Goal: Check status: Check status

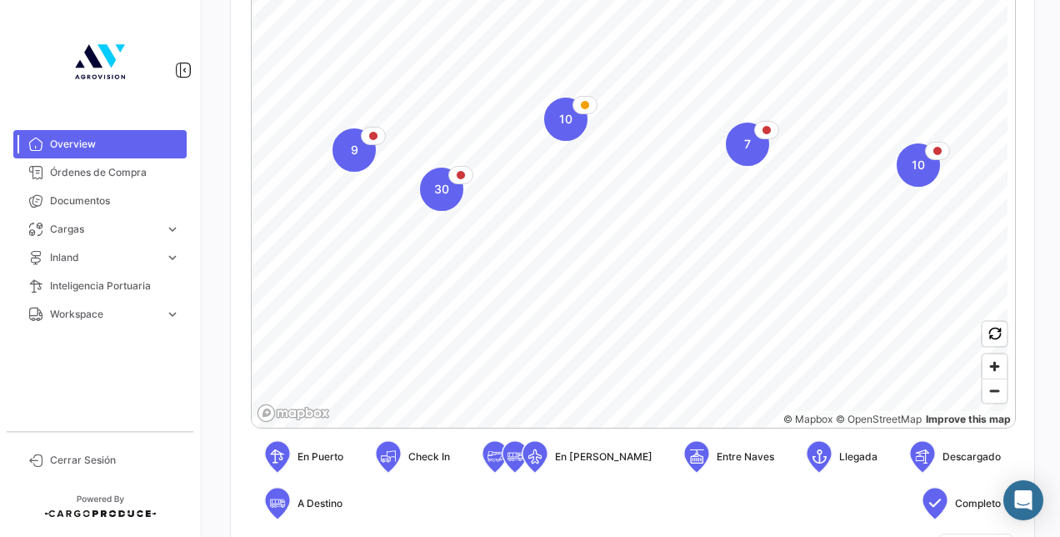
scroll to position [500, 0]
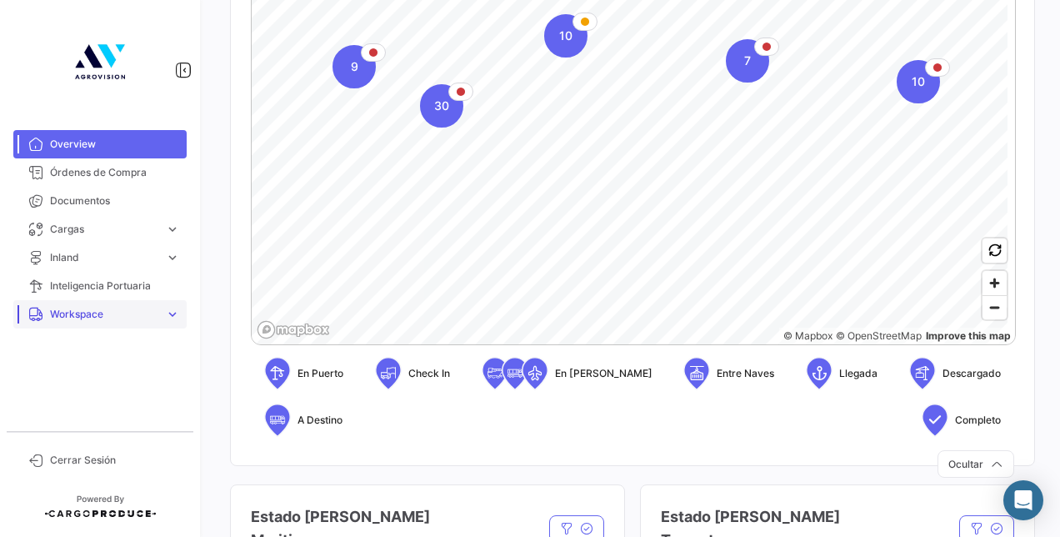
click at [82, 308] on span "Workspace" at bounding box center [104, 314] width 108 height 15
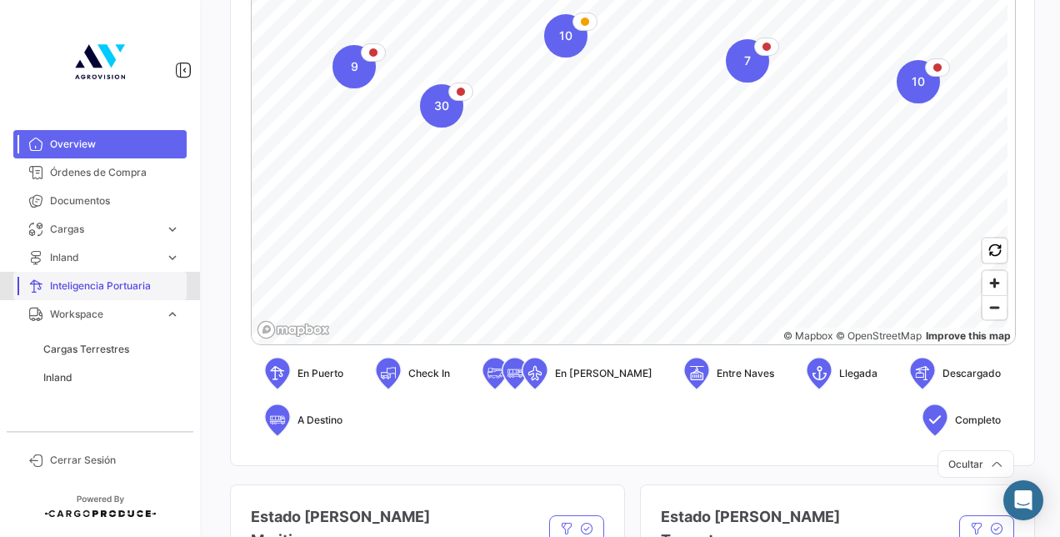
click at [123, 287] on span "Inteligencia Portuaria" at bounding box center [115, 285] width 130 height 15
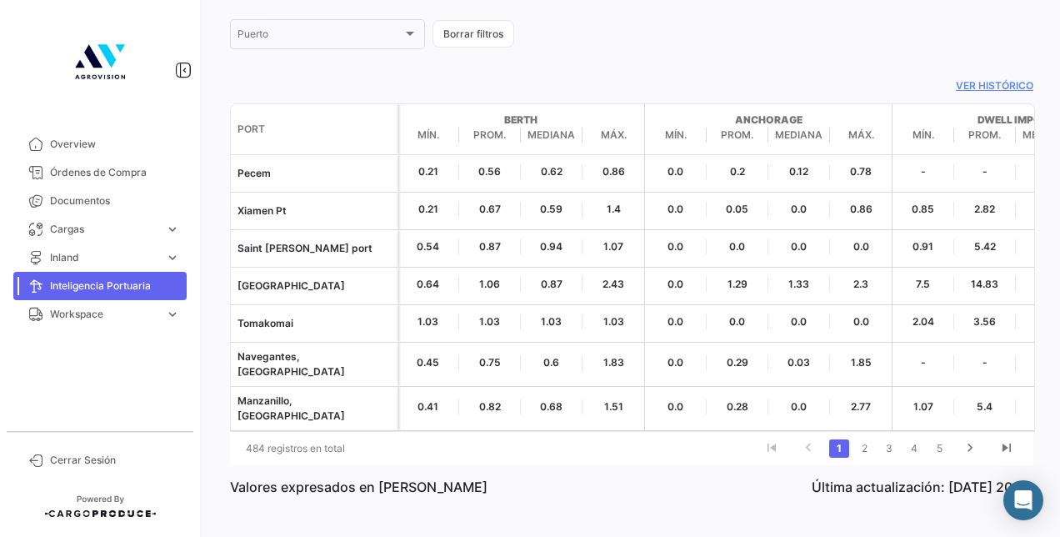
scroll to position [140, 0]
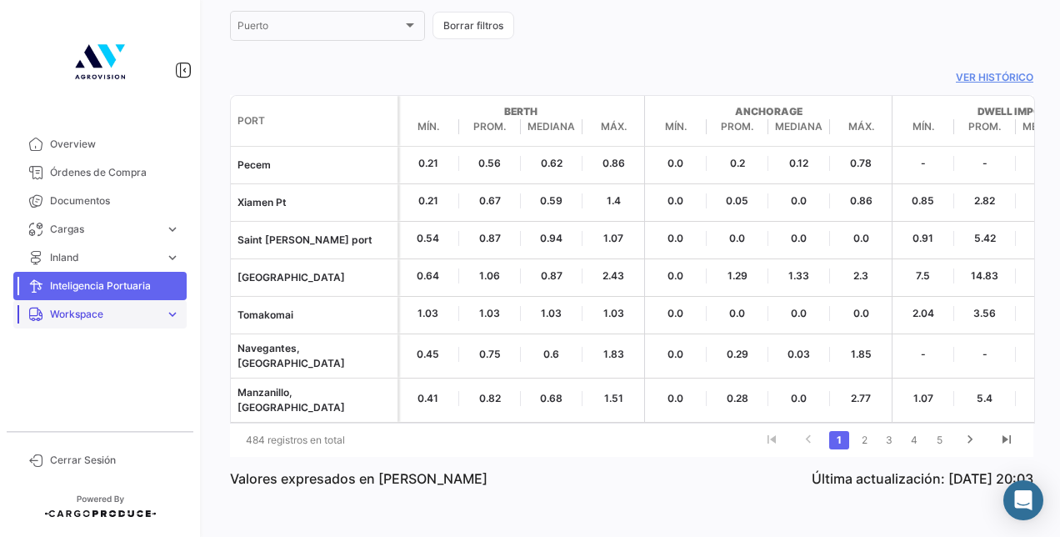
click at [77, 307] on span "Workspace" at bounding box center [104, 314] width 108 height 15
click at [114, 357] on link "Cargas Terrestres" at bounding box center [112, 349] width 150 height 25
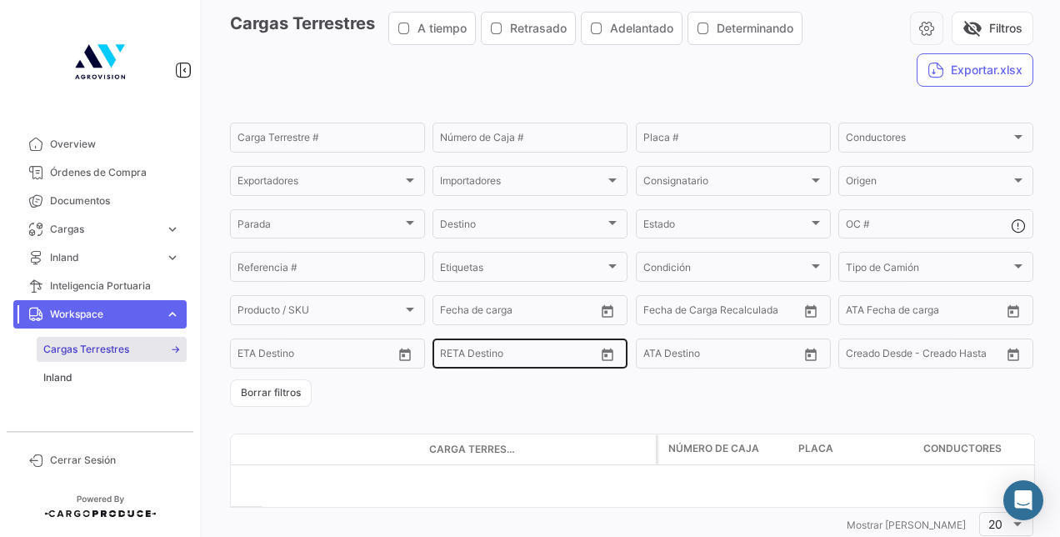
scroll to position [117, 0]
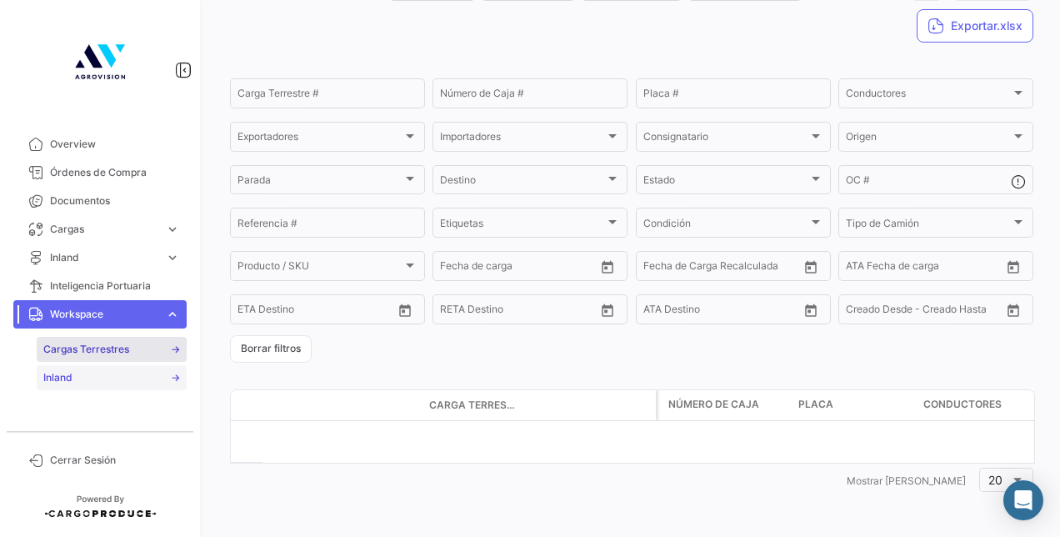
click at [145, 376] on link "Inland" at bounding box center [112, 377] width 150 height 25
click at [109, 139] on span "Overview" at bounding box center [115, 144] width 130 height 15
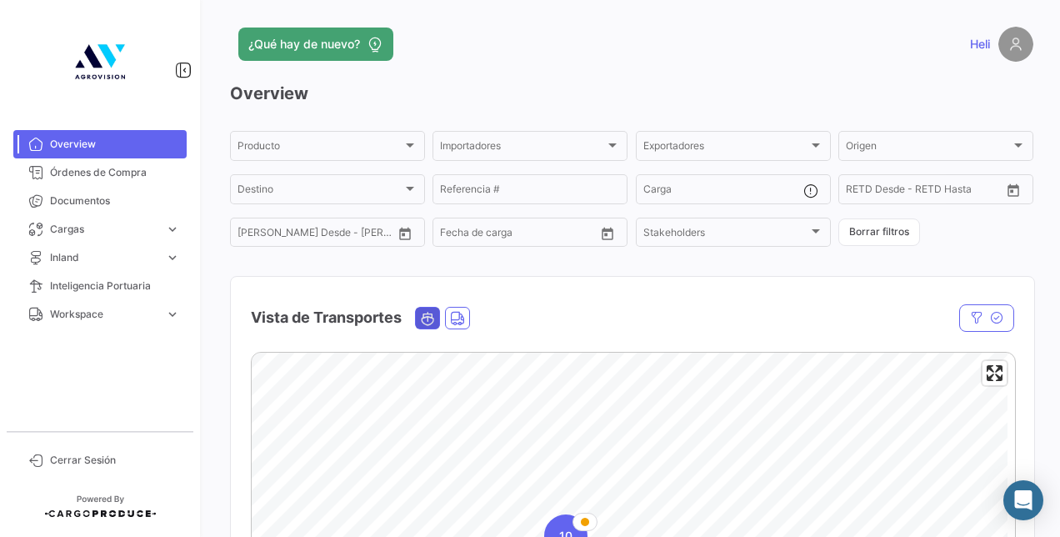
click at [427, 318] on icon "Ocean" at bounding box center [427, 318] width 15 height 15
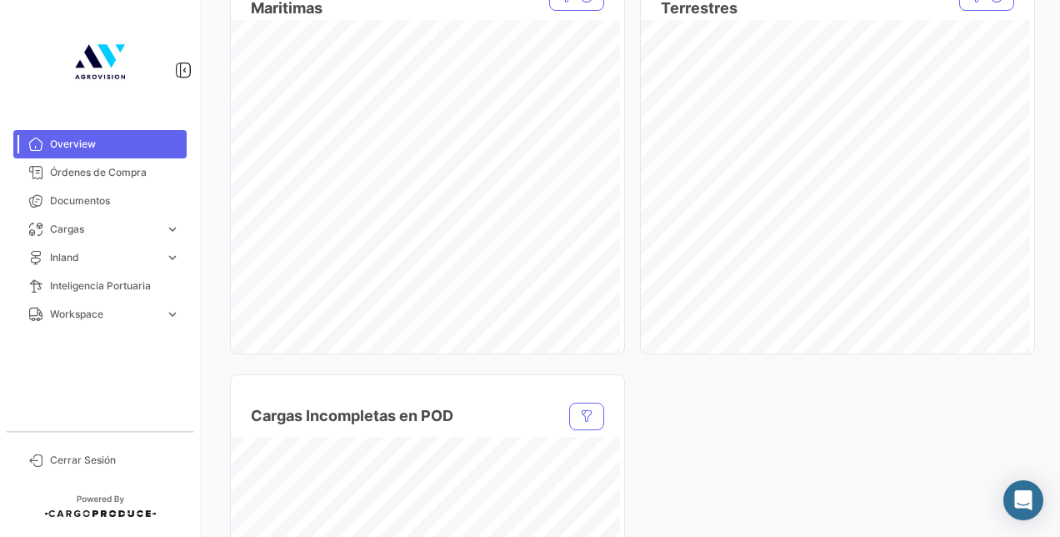
scroll to position [981, 0]
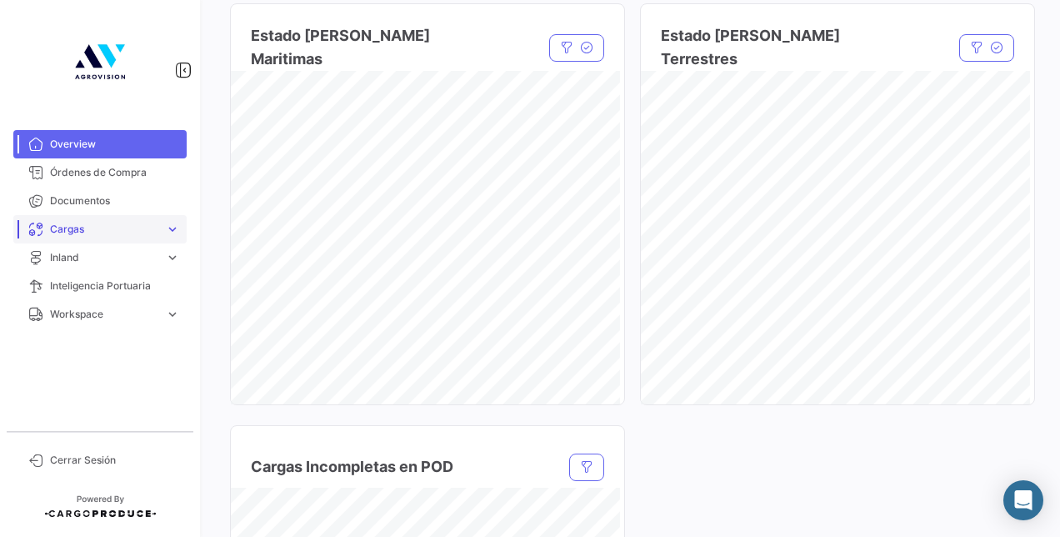
click at [97, 228] on span "Cargas" at bounding box center [104, 229] width 108 height 15
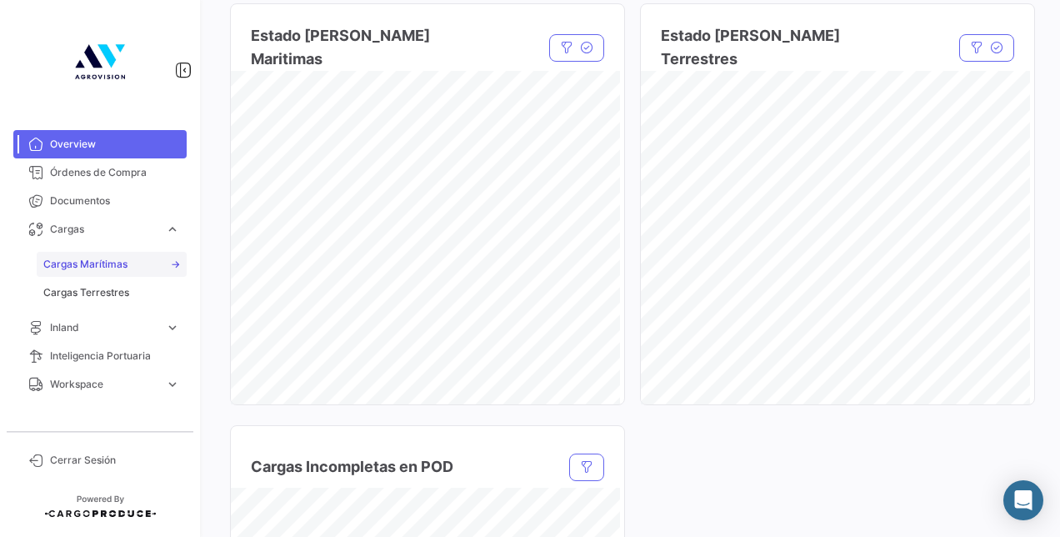
click at [105, 255] on link "Cargas Marítimas" at bounding box center [112, 264] width 150 height 25
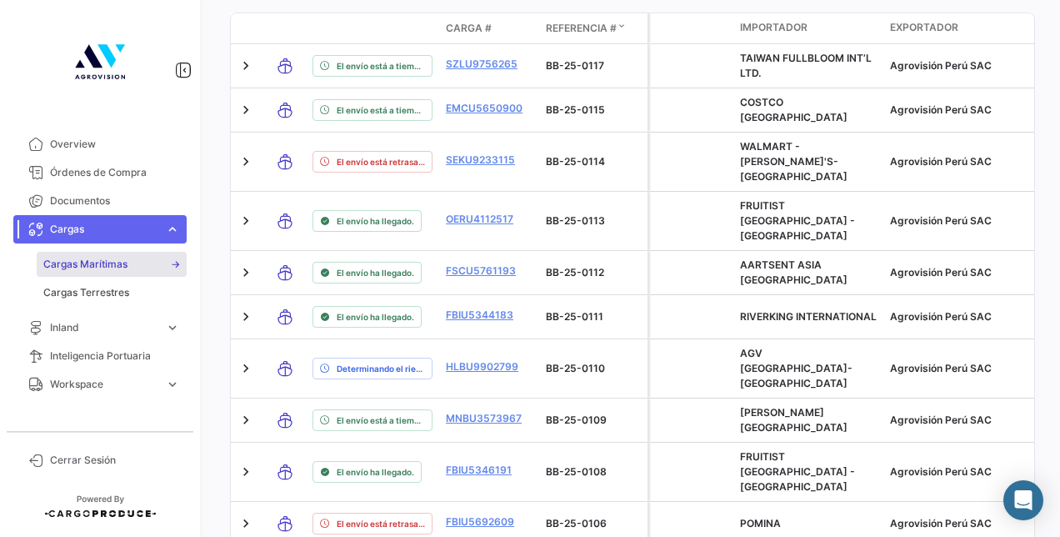
scroll to position [878, 0]
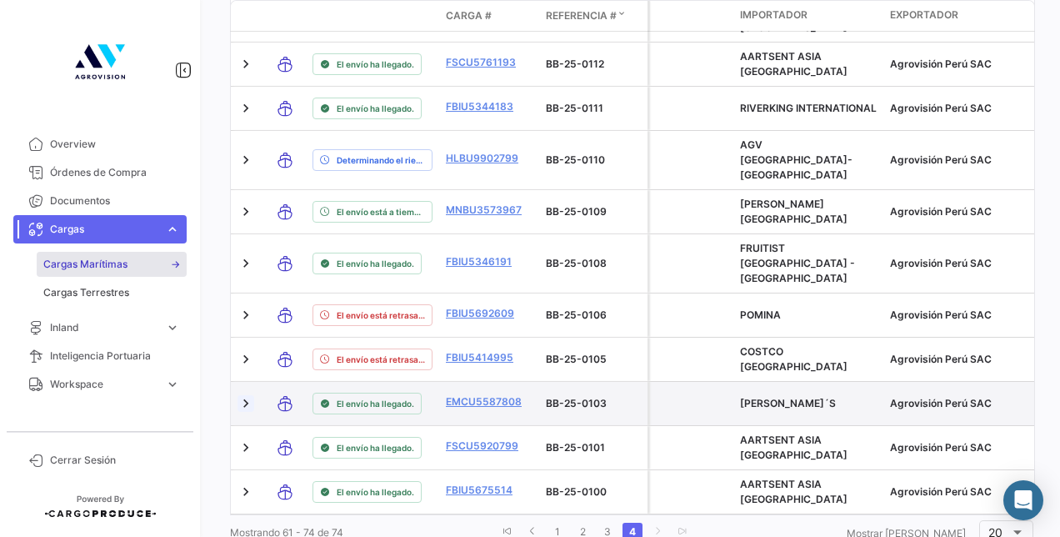
click at [243, 395] on link at bounding box center [246, 403] width 17 height 17
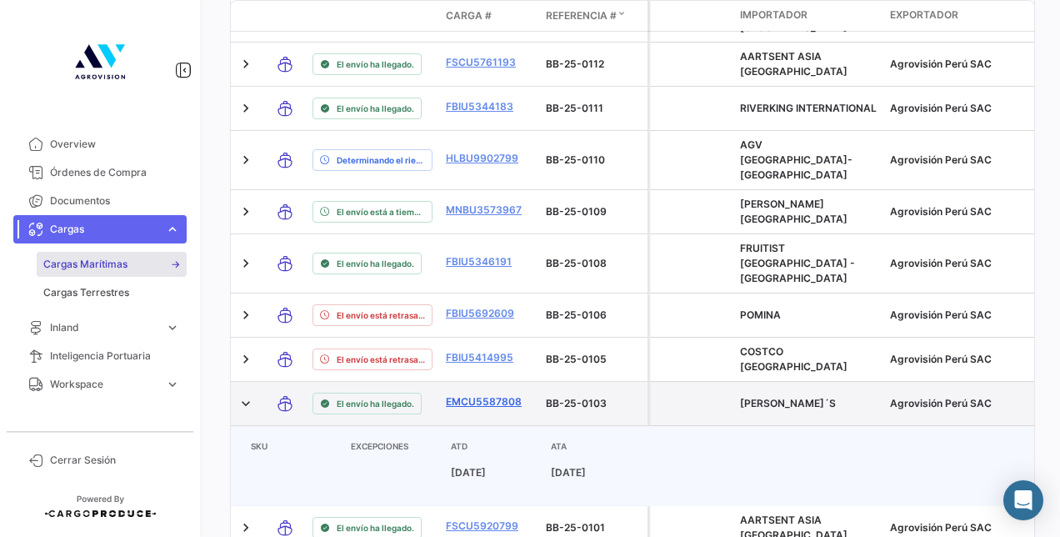
click at [490, 394] on link "EMCU5587808" at bounding box center [489, 401] width 87 height 15
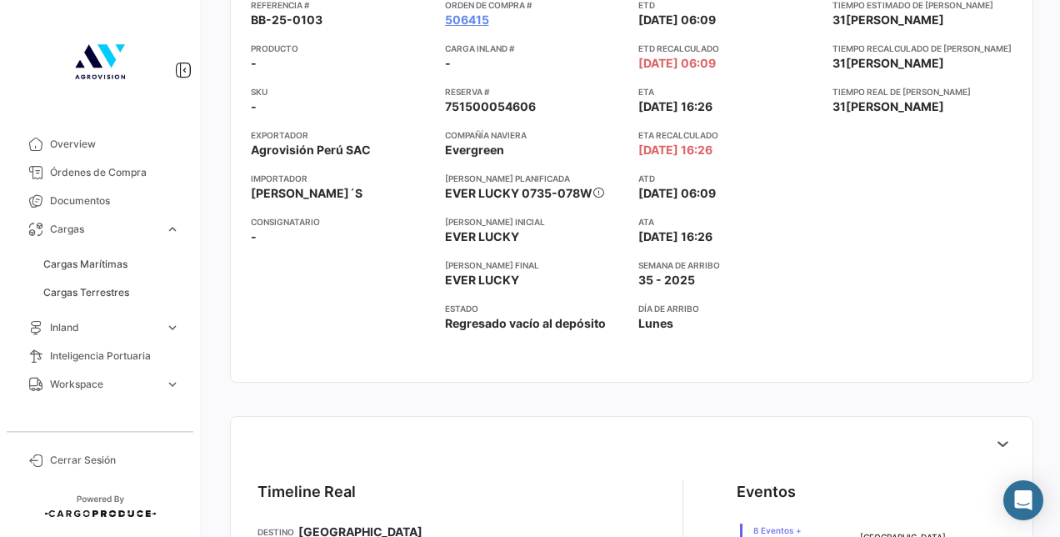
scroll to position [250, 0]
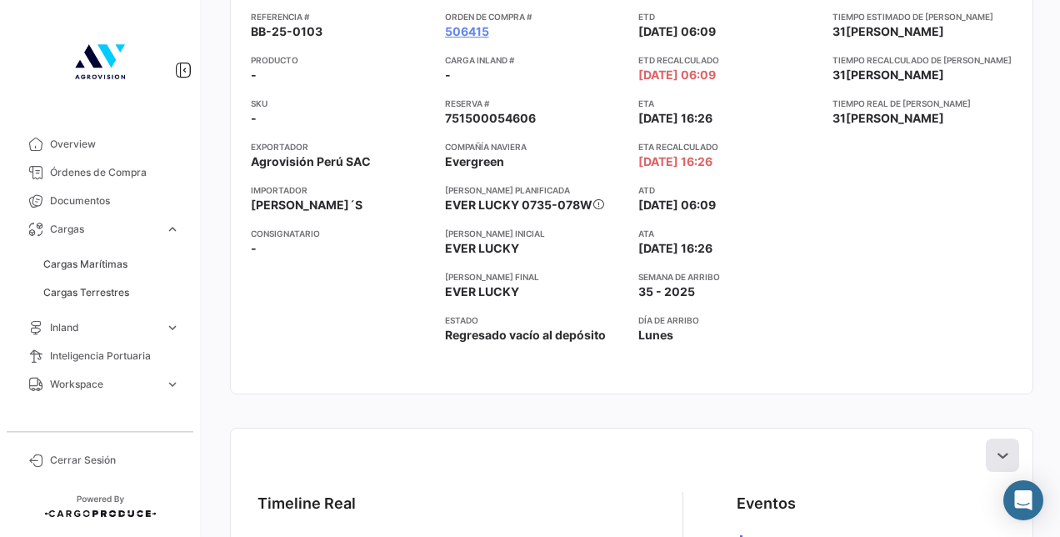
click at [992, 442] on button at bounding box center [1002, 454] width 33 height 33
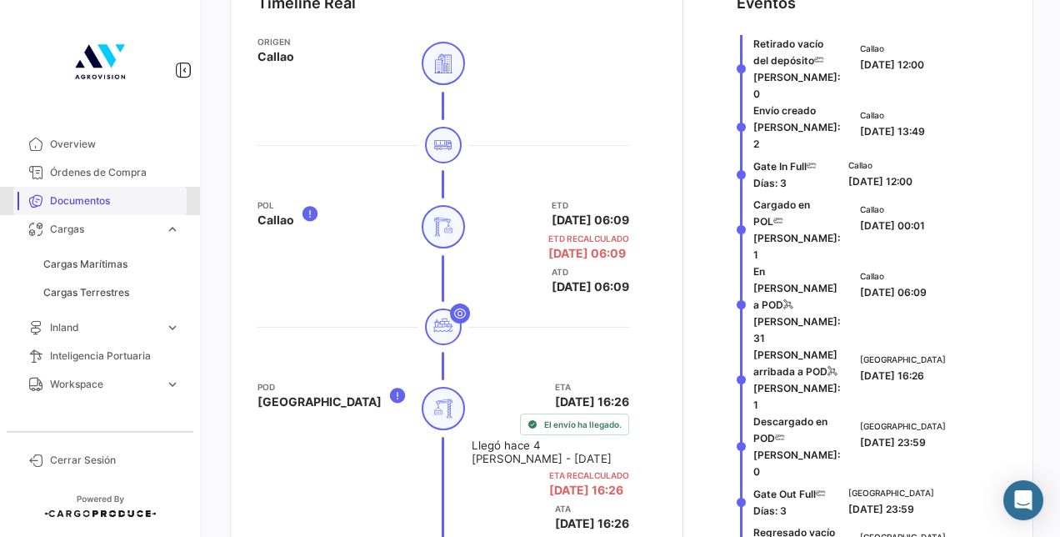
click at [90, 197] on span "Documentos" at bounding box center [115, 200] width 130 height 15
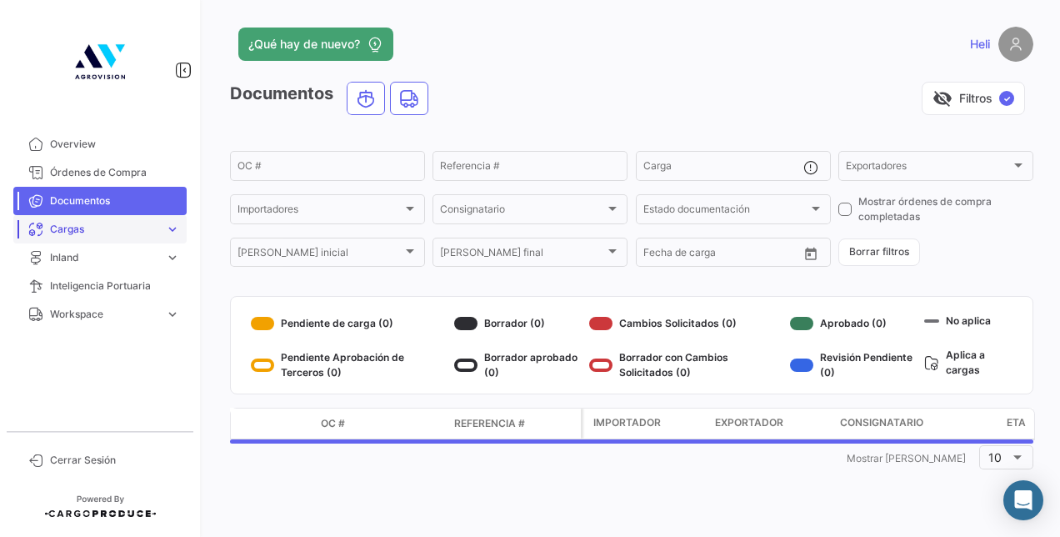
click at [92, 233] on span "Cargas" at bounding box center [104, 229] width 108 height 15
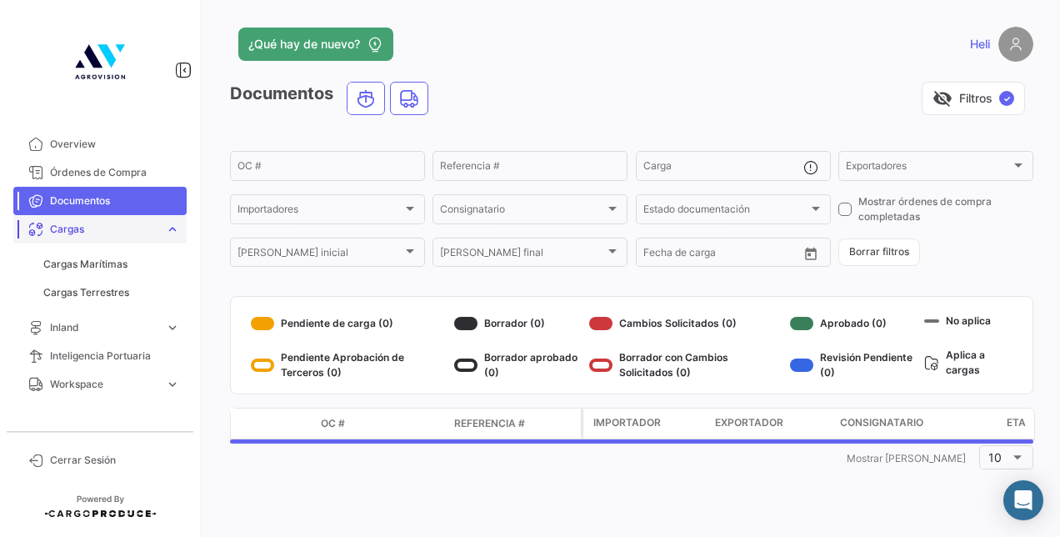
click at [92, 233] on span "Cargas" at bounding box center [104, 229] width 108 height 15
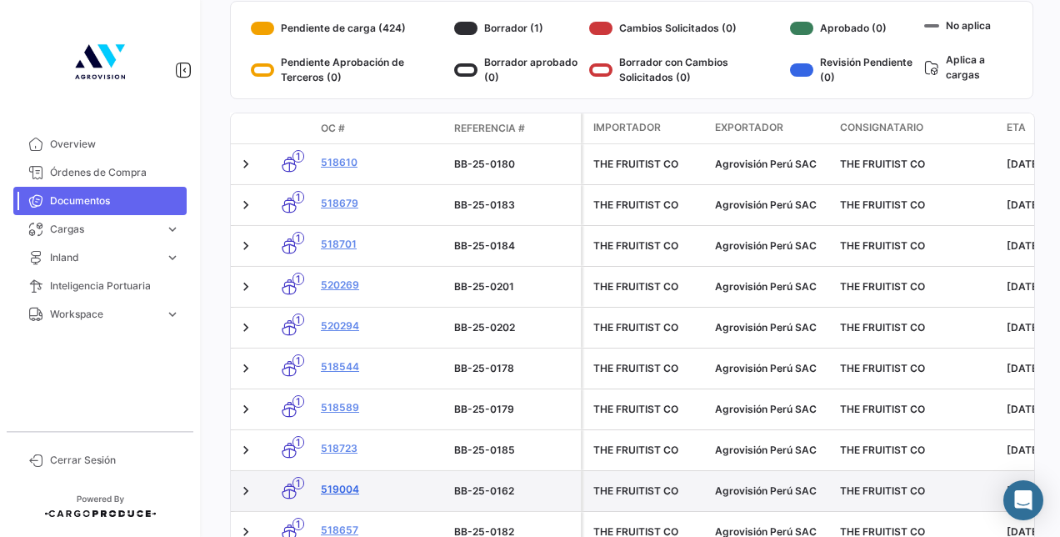
scroll to position [395, 0]
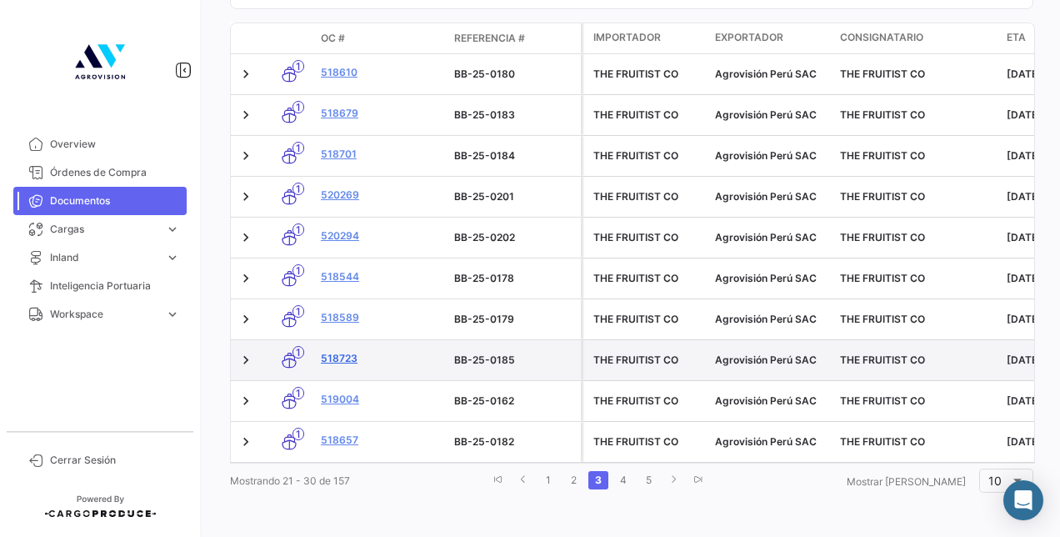
click at [342, 353] on link "518723" at bounding box center [381, 358] width 120 height 15
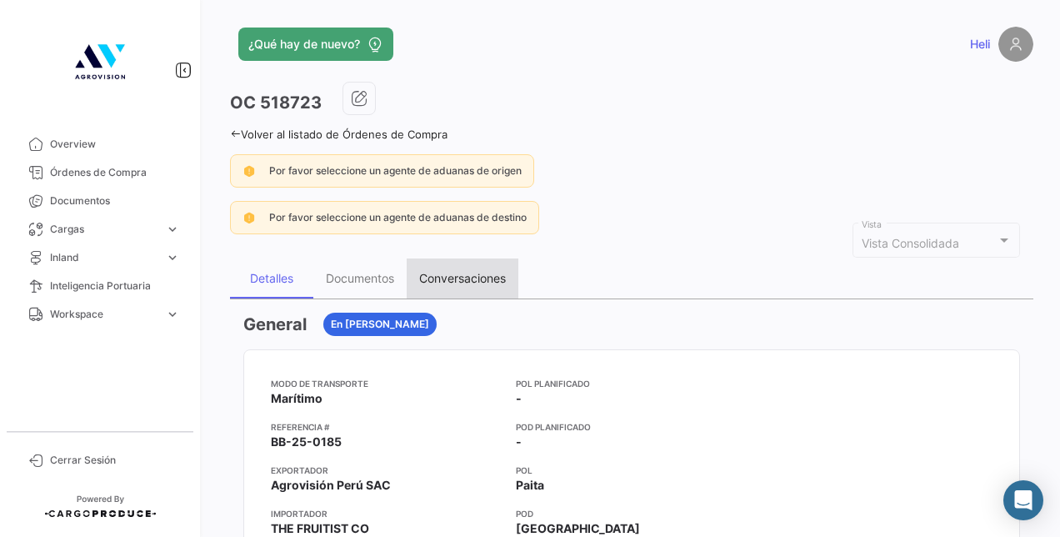
click at [458, 273] on div "Conversaciones" at bounding box center [462, 278] width 87 height 14
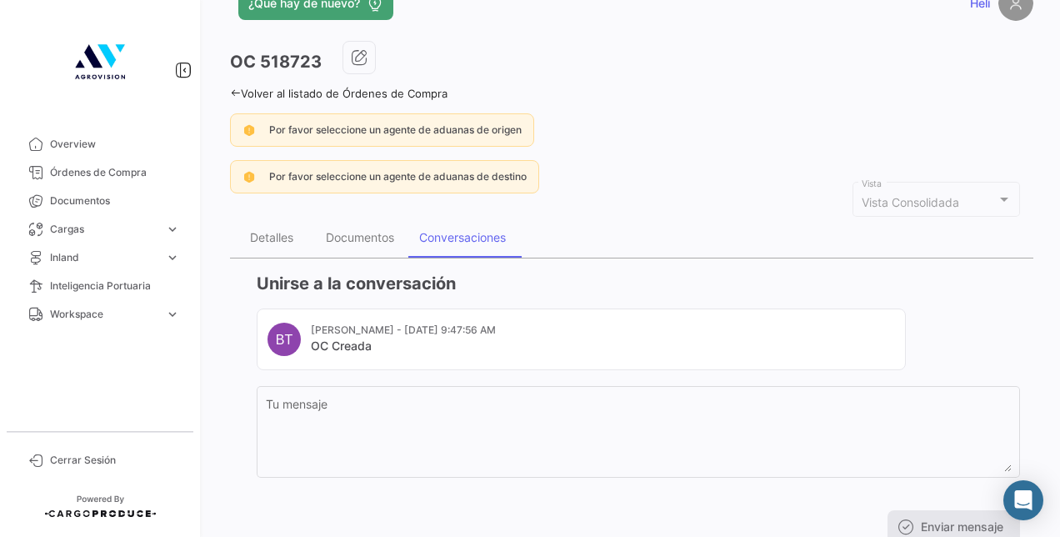
scroll to position [14, 0]
